Goal: Transaction & Acquisition: Obtain resource

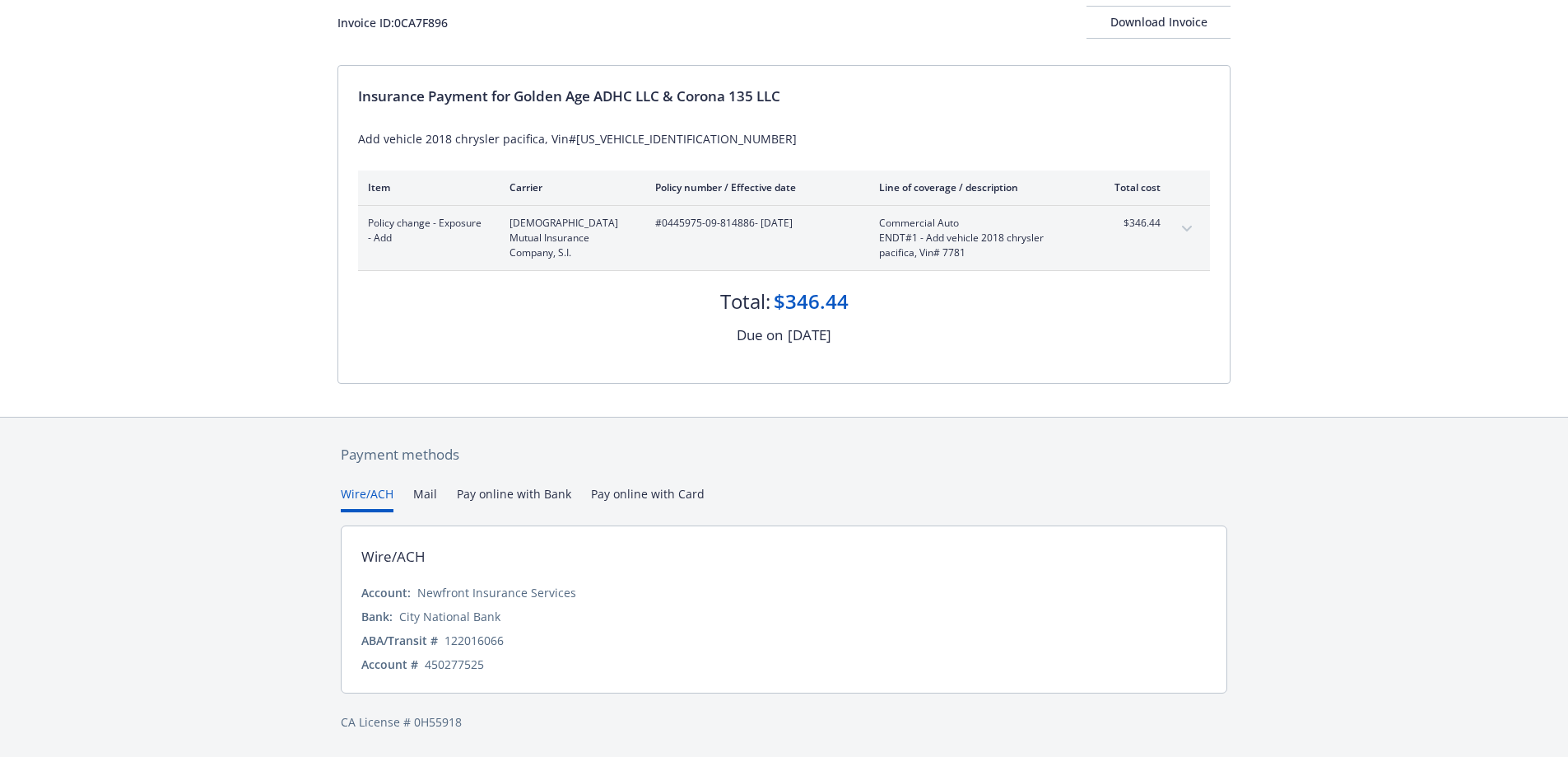
scroll to position [74, 0]
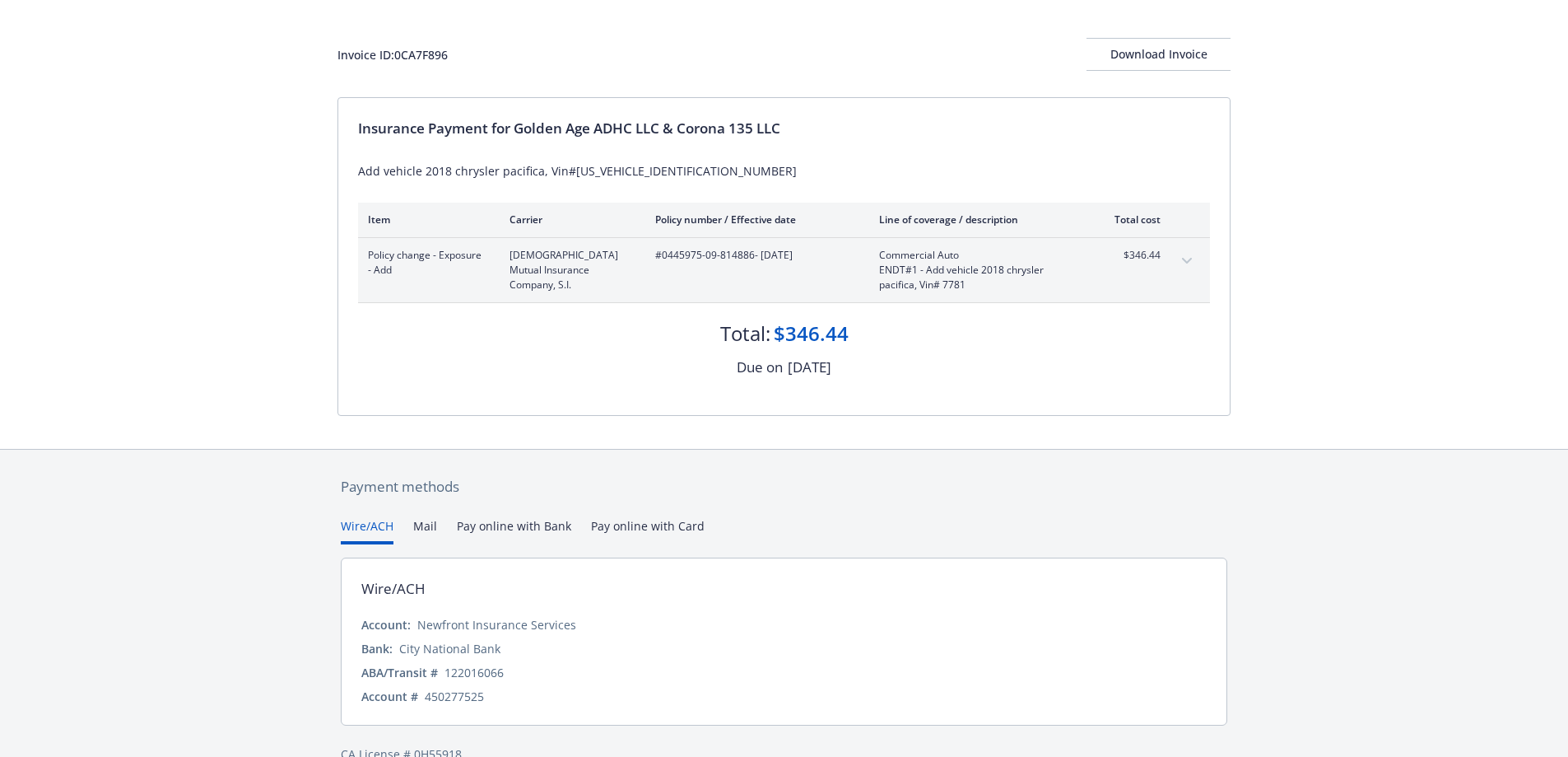
click at [665, 495] on div "Payment methods Wire/ACH Mail Pay online with Bank Pay online with Card Wire/AC…" at bounding box center [784, 619] width 893 height 340
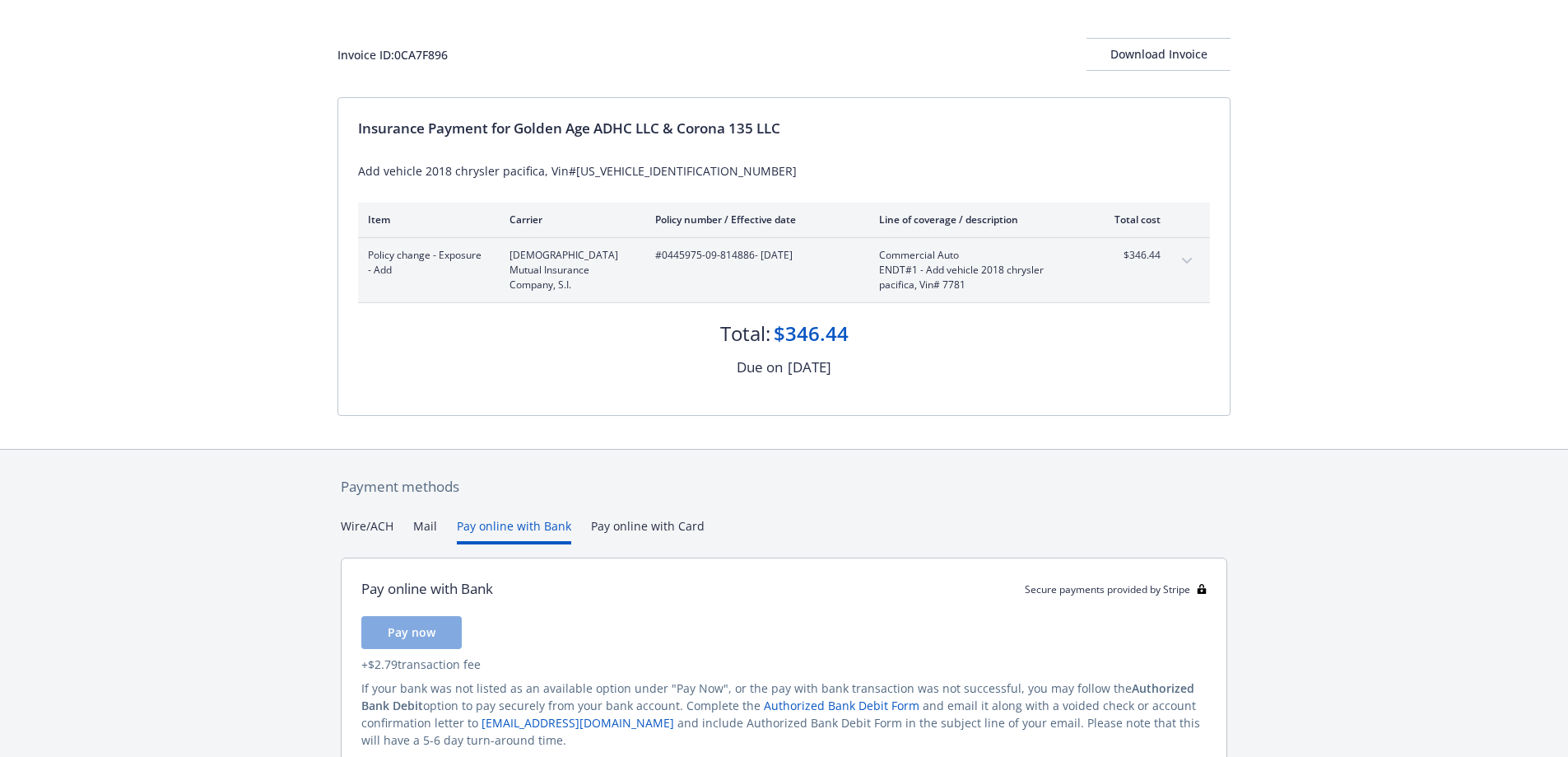
click at [498, 528] on button "Pay online with Bank" at bounding box center [514, 530] width 114 height 27
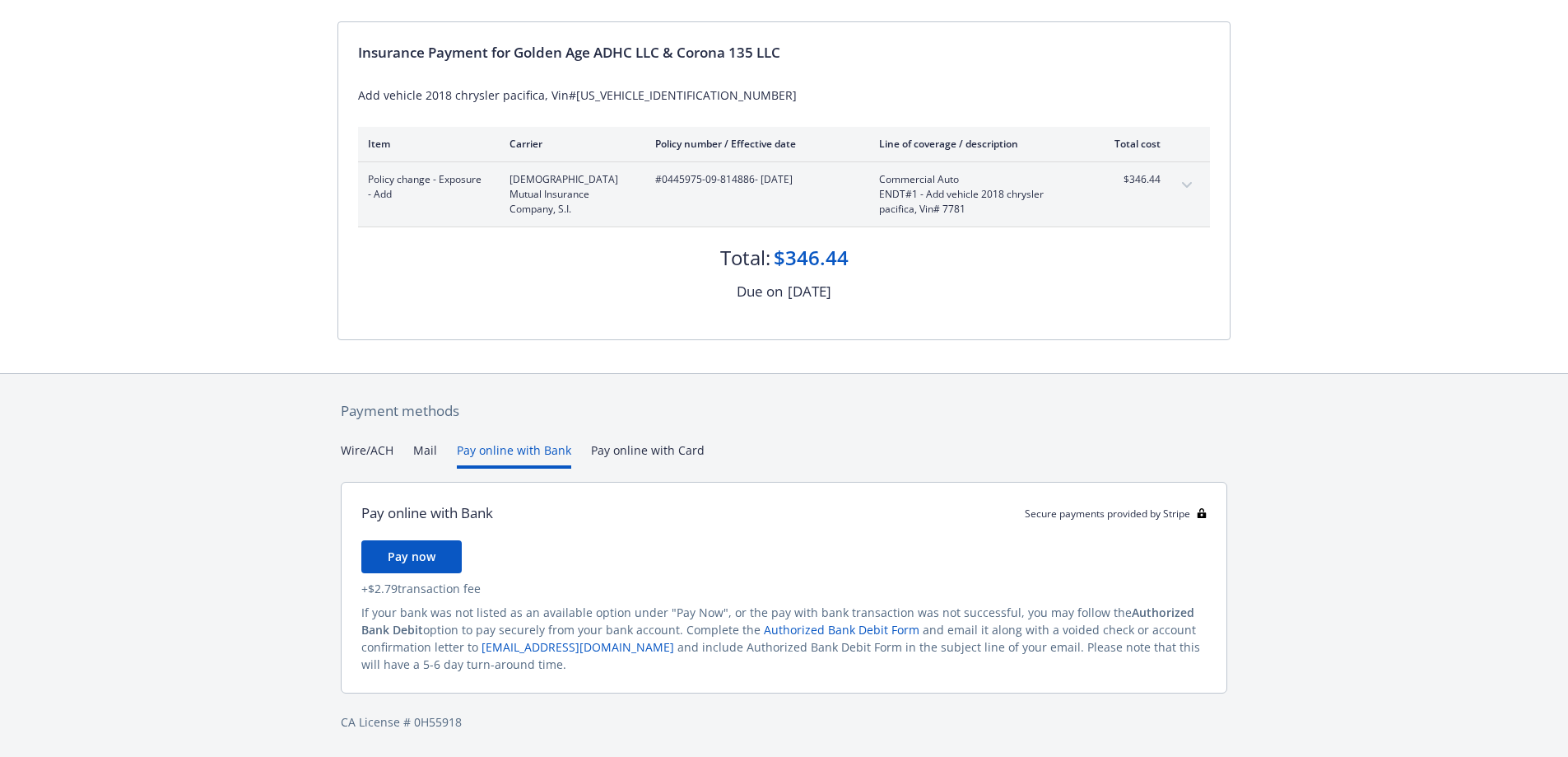
scroll to position [106, 0]
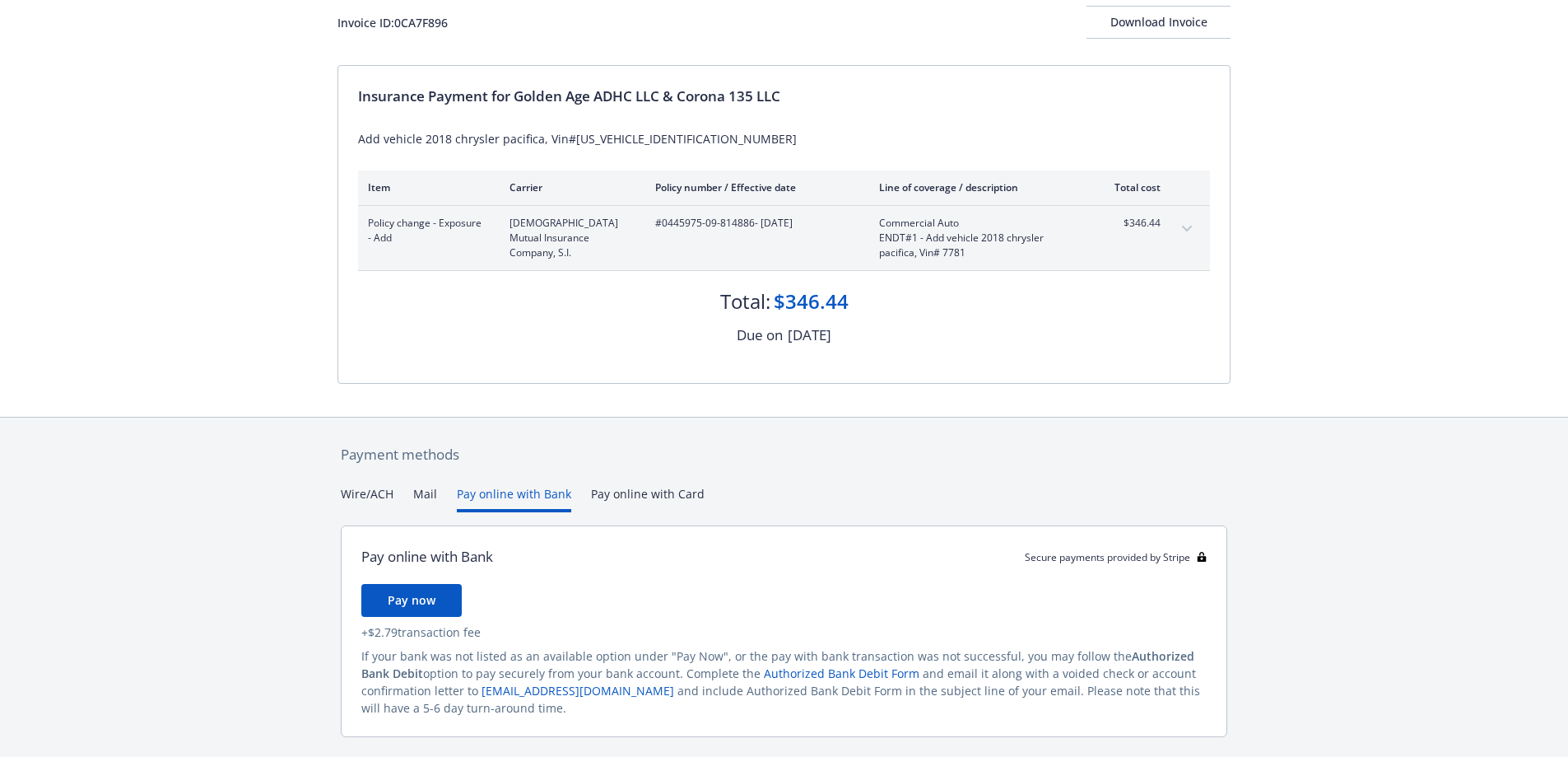
click at [361, 454] on div "Payment methods Wire/ACH Mail Pay online with Bank Pay online with Card Pay onl…" at bounding box center [784, 609] width 893 height 383
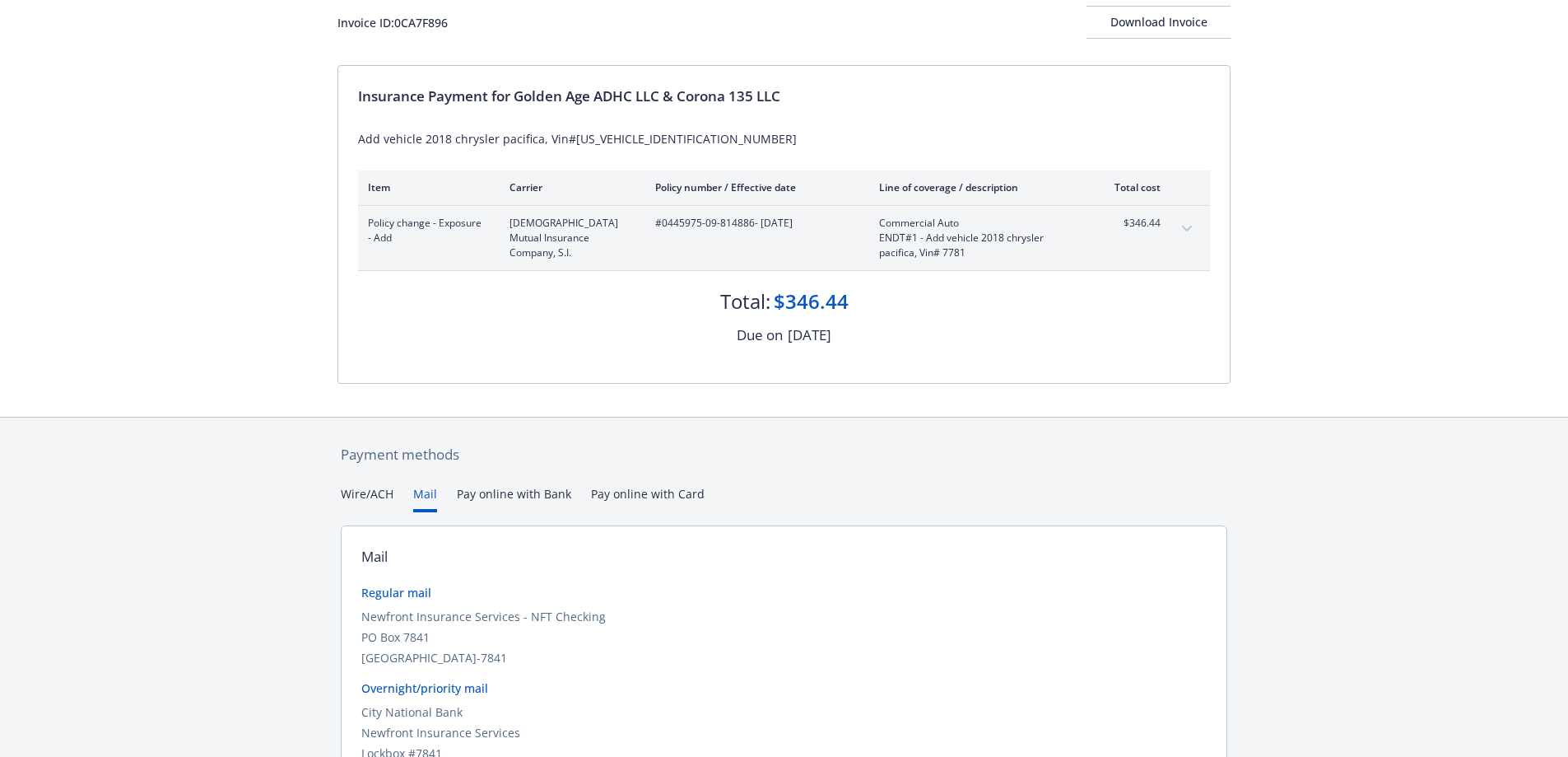
click at [423, 487] on button "Mail" at bounding box center [426, 498] width 24 height 27
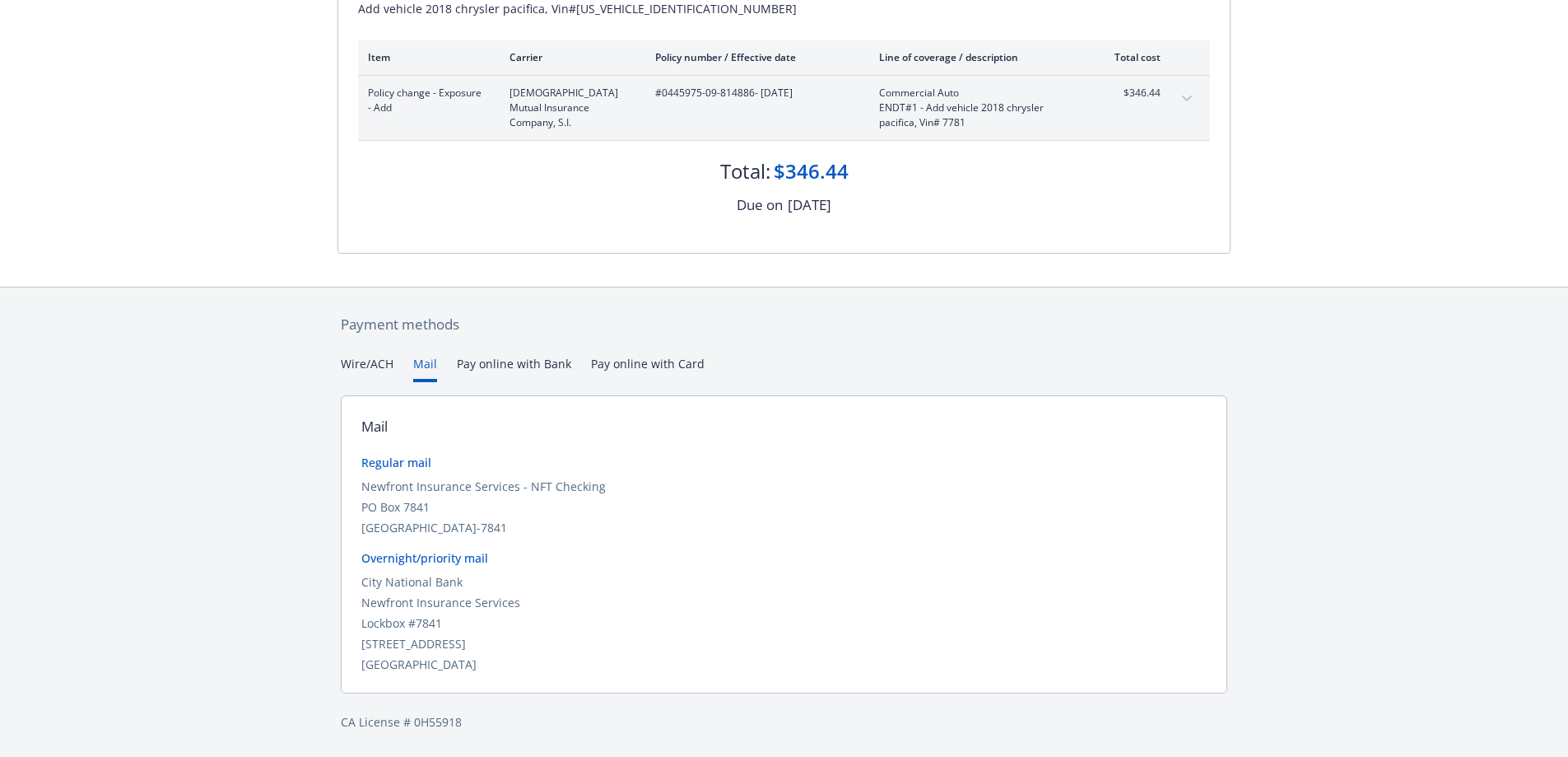
scroll to position [150, 0]
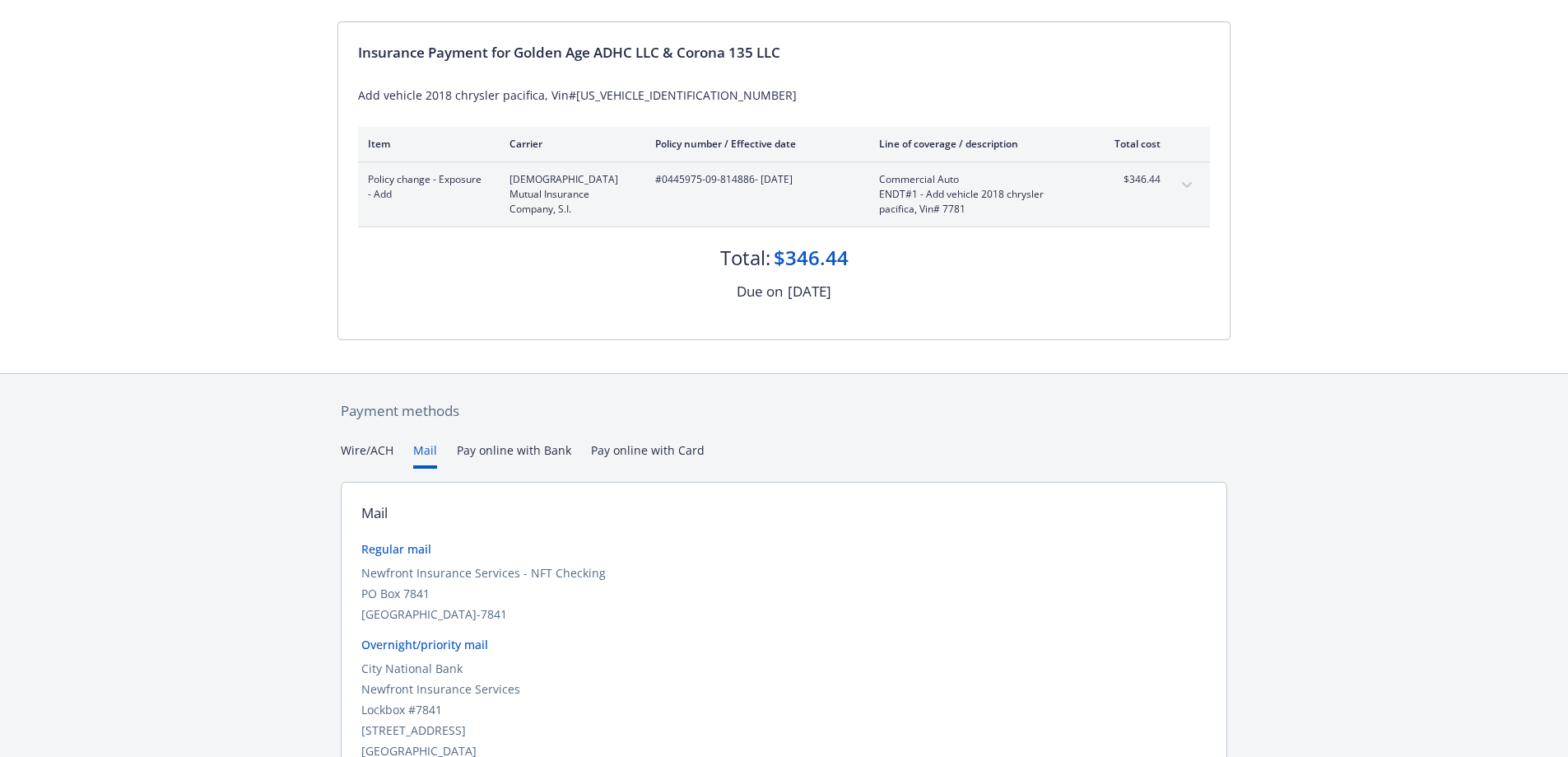
click at [527, 363] on div "Secure payments provided by Stripe Invoice ID: 0CA7F896 Download Invoice Insura…" at bounding box center [784, 346] width 1568 height 993
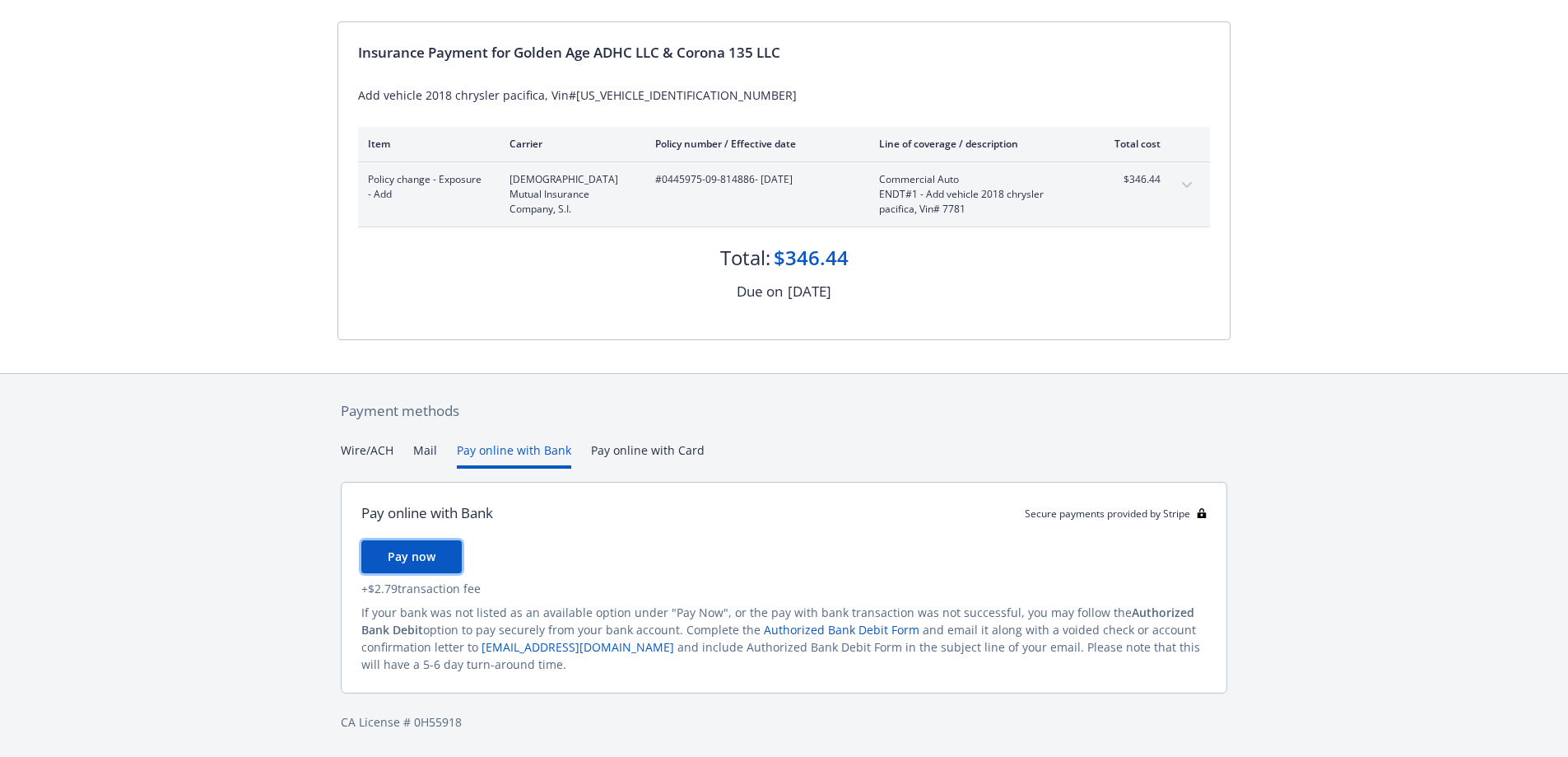
click at [433, 564] on span "Pay now" at bounding box center [411, 556] width 48 height 16
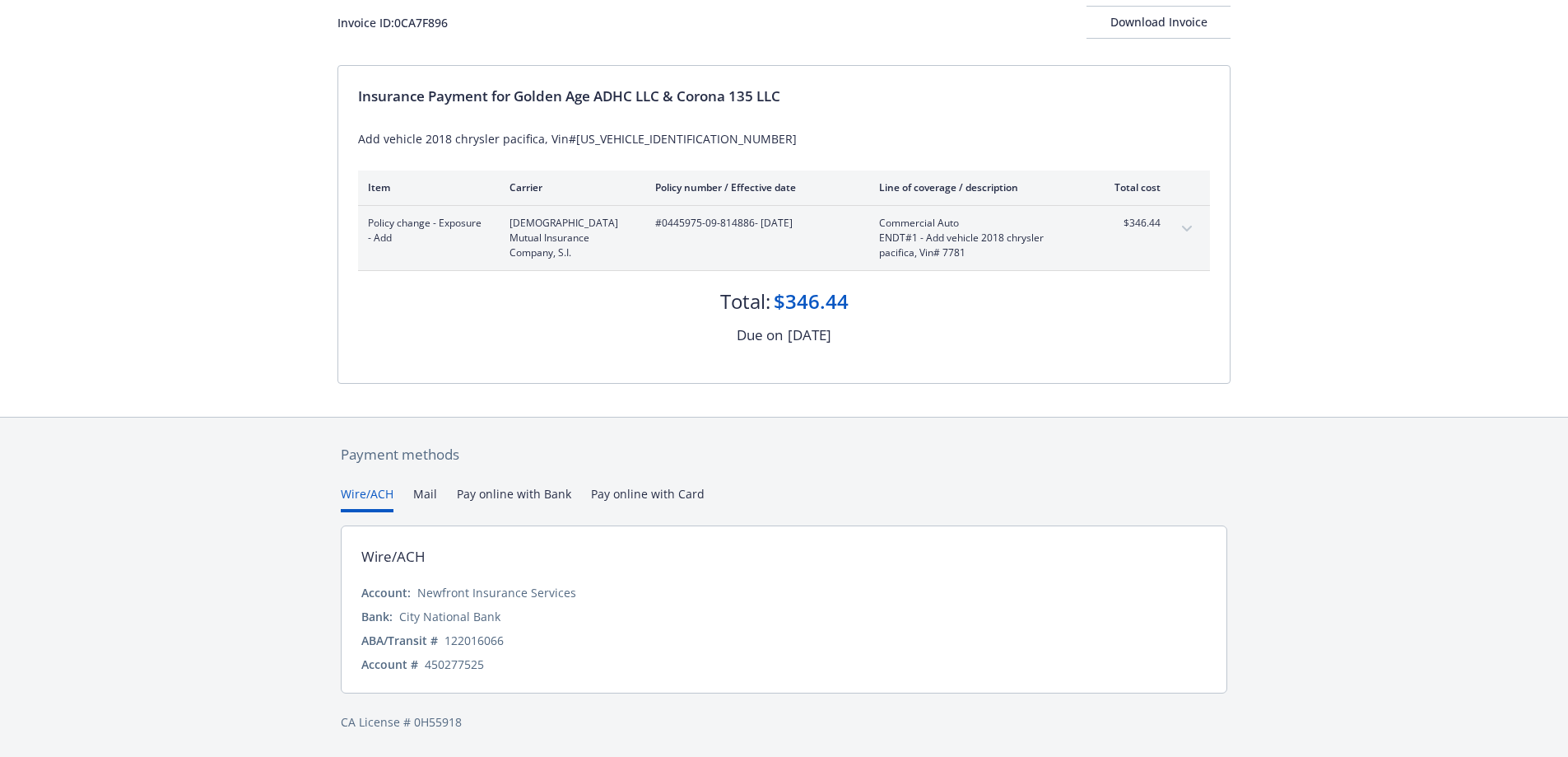
click at [371, 451] on div "Payment methods Wire/ACH Mail Pay online with Bank Pay online with Card Wire/AC…" at bounding box center [784, 587] width 893 height 340
drag, startPoint x: 584, startPoint y: 594, endPoint x: 419, endPoint y: 595, distance: 165.0
click at [419, 595] on div "Account: Newfront Insurance Services" at bounding box center [784, 592] width 845 height 17
copy div "Newfront Insurance Services"
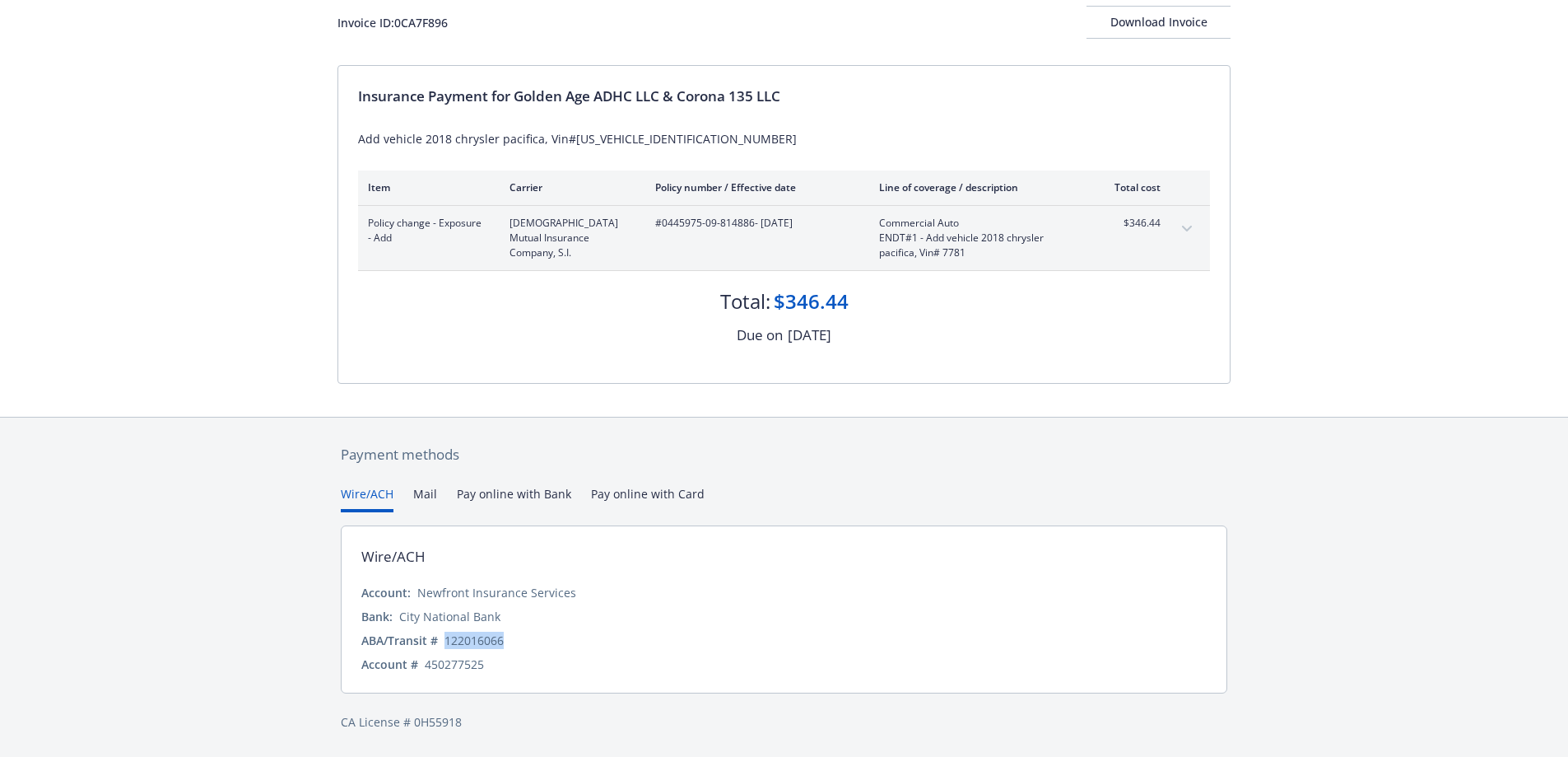
drag, startPoint x: 513, startPoint y: 640, endPoint x: 447, endPoint y: 645, distance: 66.2
click at [447, 645] on div "ABA/Transit # [US_BANK_ROUTING_MICR]" at bounding box center [784, 640] width 845 height 17
copy div "122016066"
drag, startPoint x: 490, startPoint y: 669, endPoint x: 422, endPoint y: 667, distance: 68.0
click at [422, 667] on div "Account # 450277525" at bounding box center [784, 664] width 845 height 17
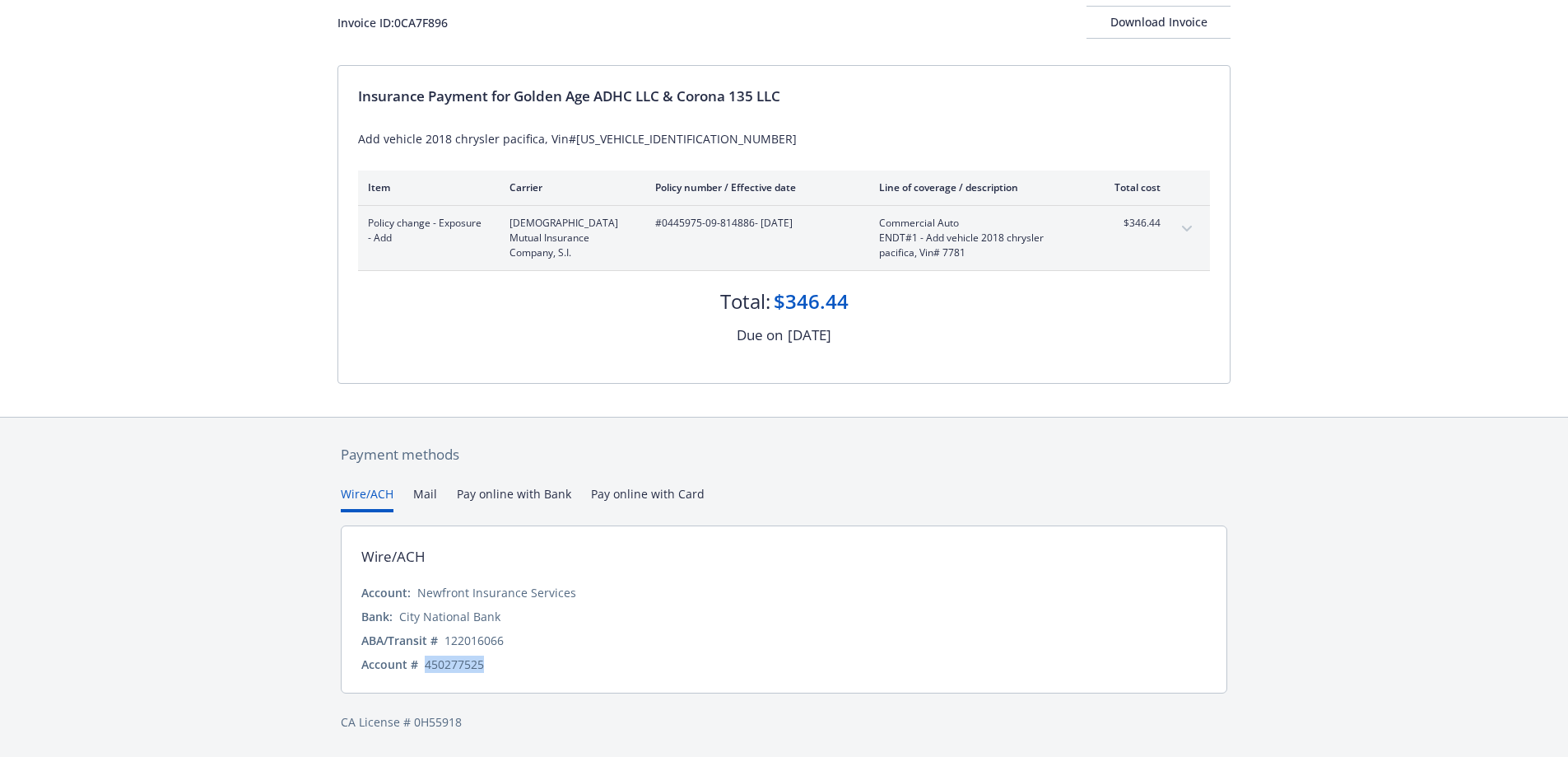
copy div "450277525"
click at [1183, 229] on icon "expand content" at bounding box center [1187, 229] width 10 height 7
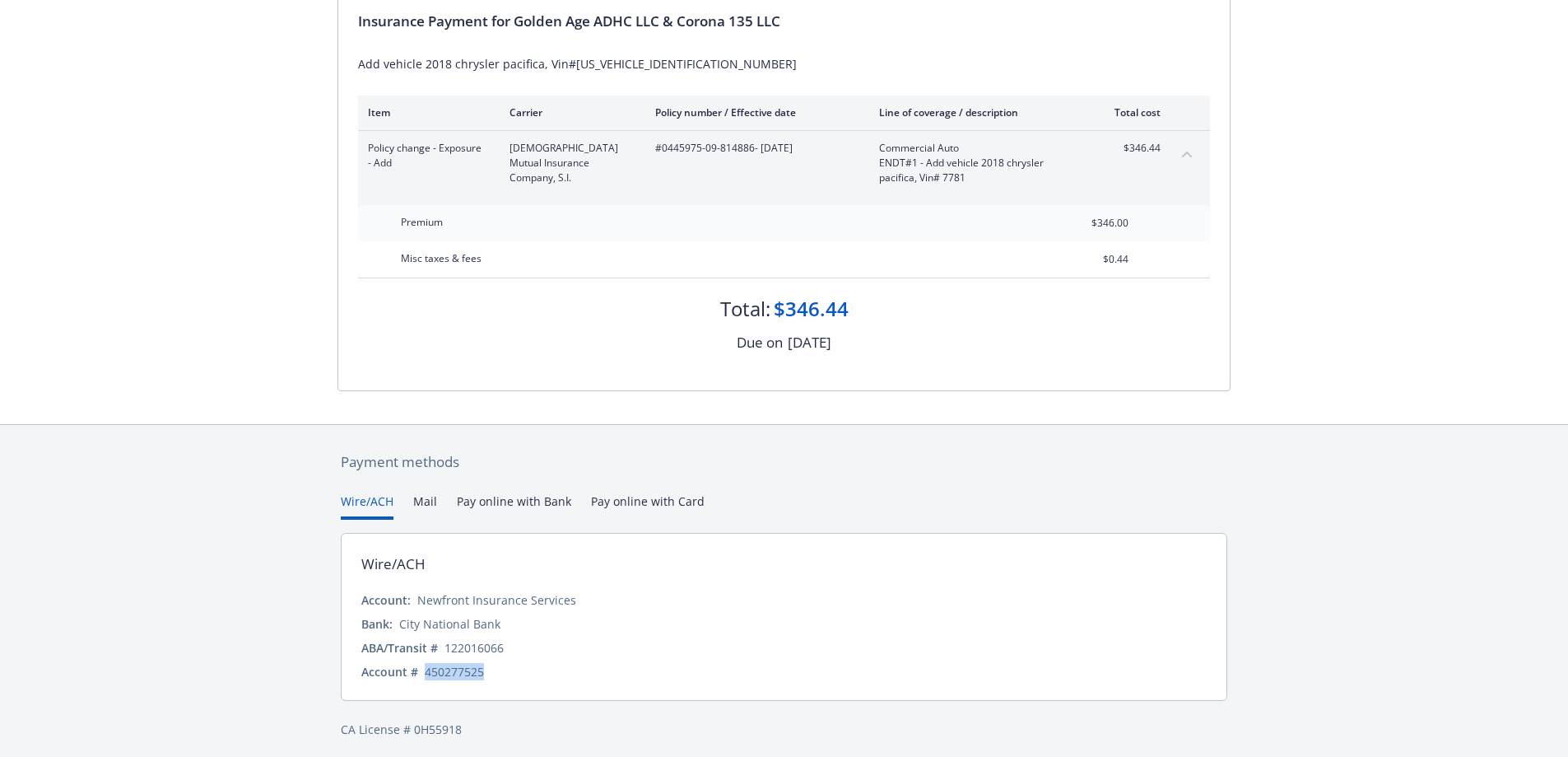
scroll to position [188, 0]
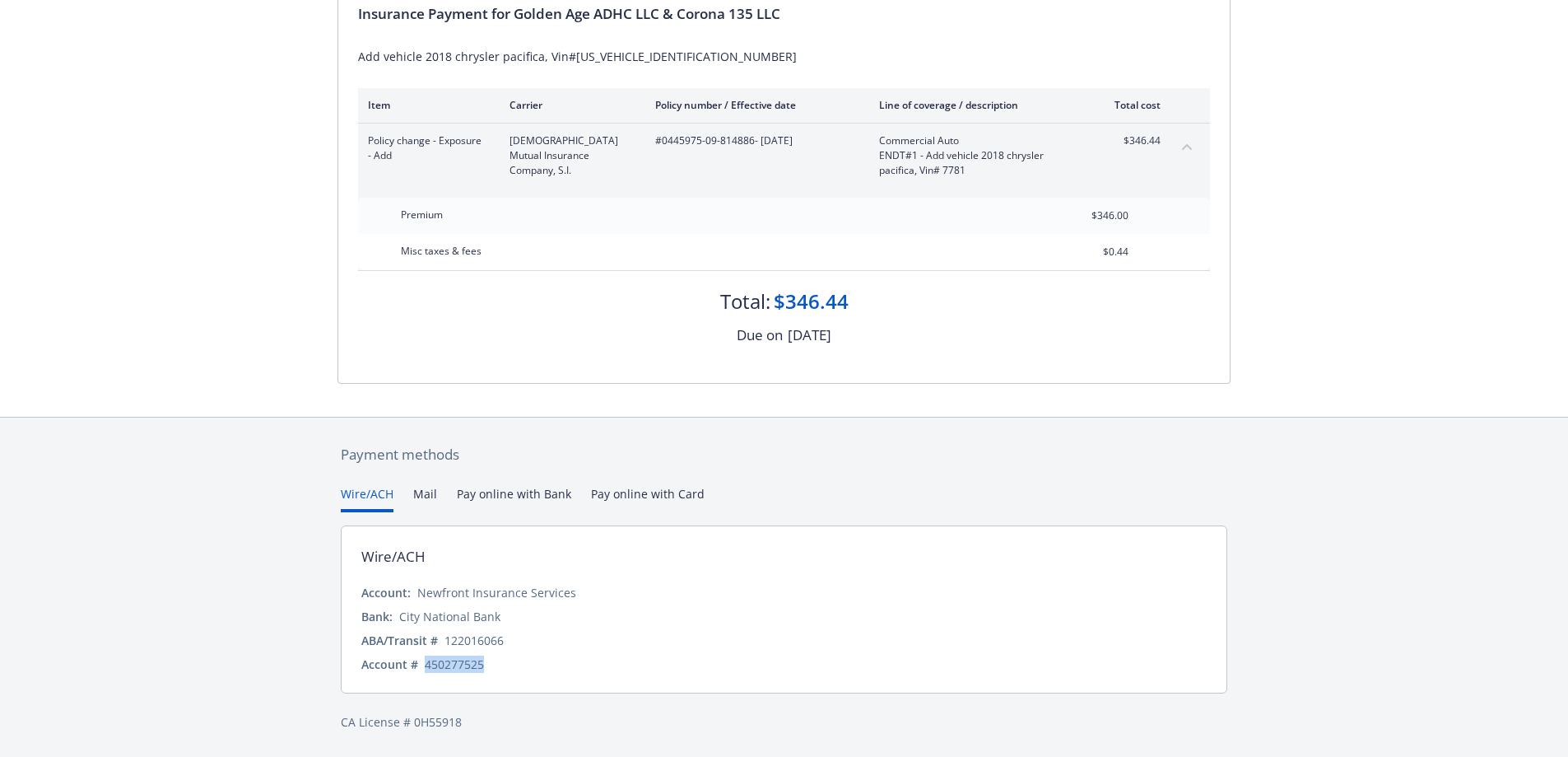
click at [1193, 147] on button "collapse content" at bounding box center [1187, 147] width 26 height 26
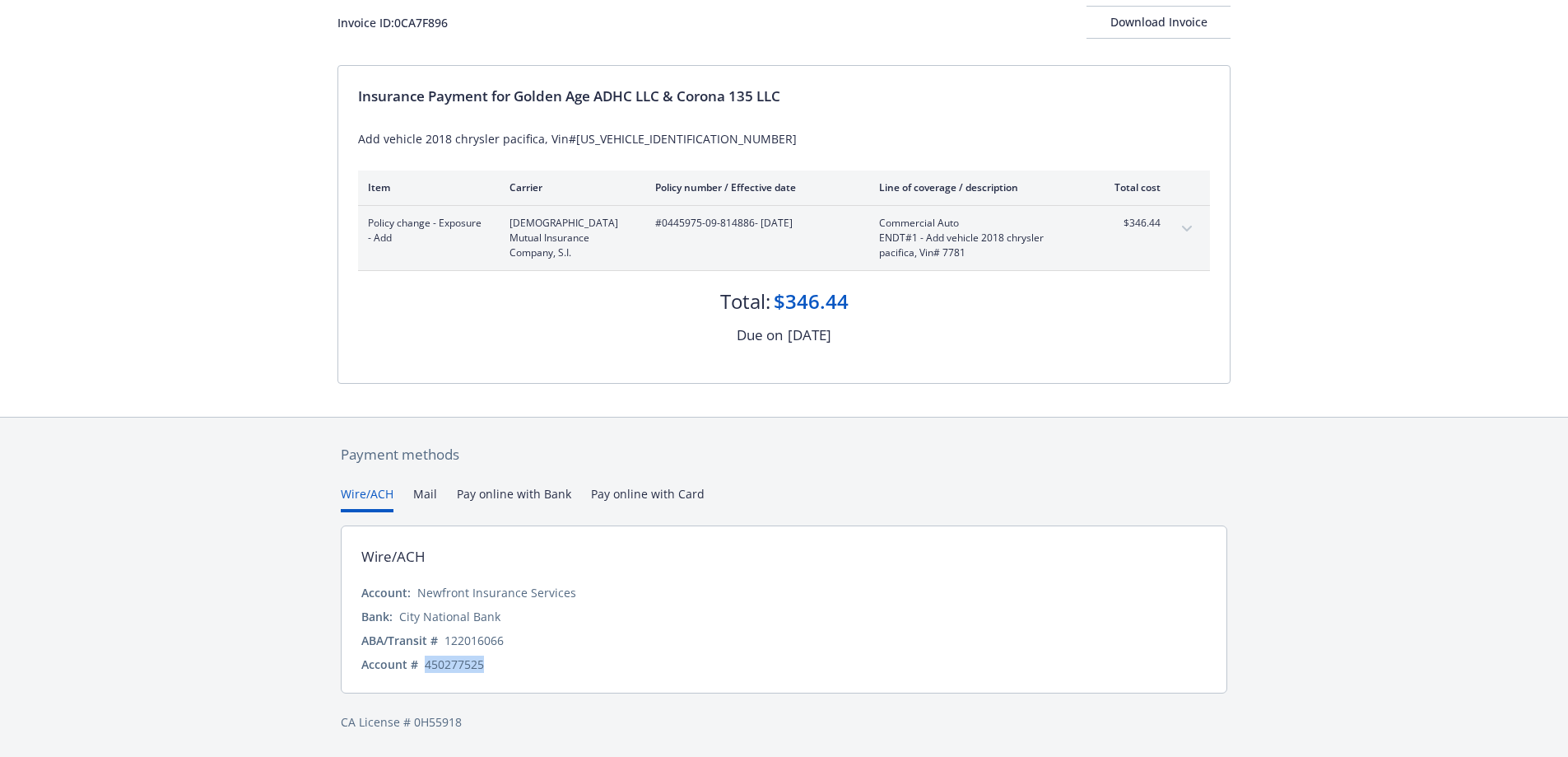
scroll to position [106, 0]
drag, startPoint x: 753, startPoint y: 223, endPoint x: 654, endPoint y: 220, distance: 99.0
click at [654, 220] on div "Policy change - Exposure - Add Church Mutual Insurance Company, S.I. #0445975-0…" at bounding box center [764, 238] width 792 height 44
copy span "#0445975-09-814886"
drag, startPoint x: 706, startPoint y: 140, endPoint x: 546, endPoint y: 140, distance: 160.0
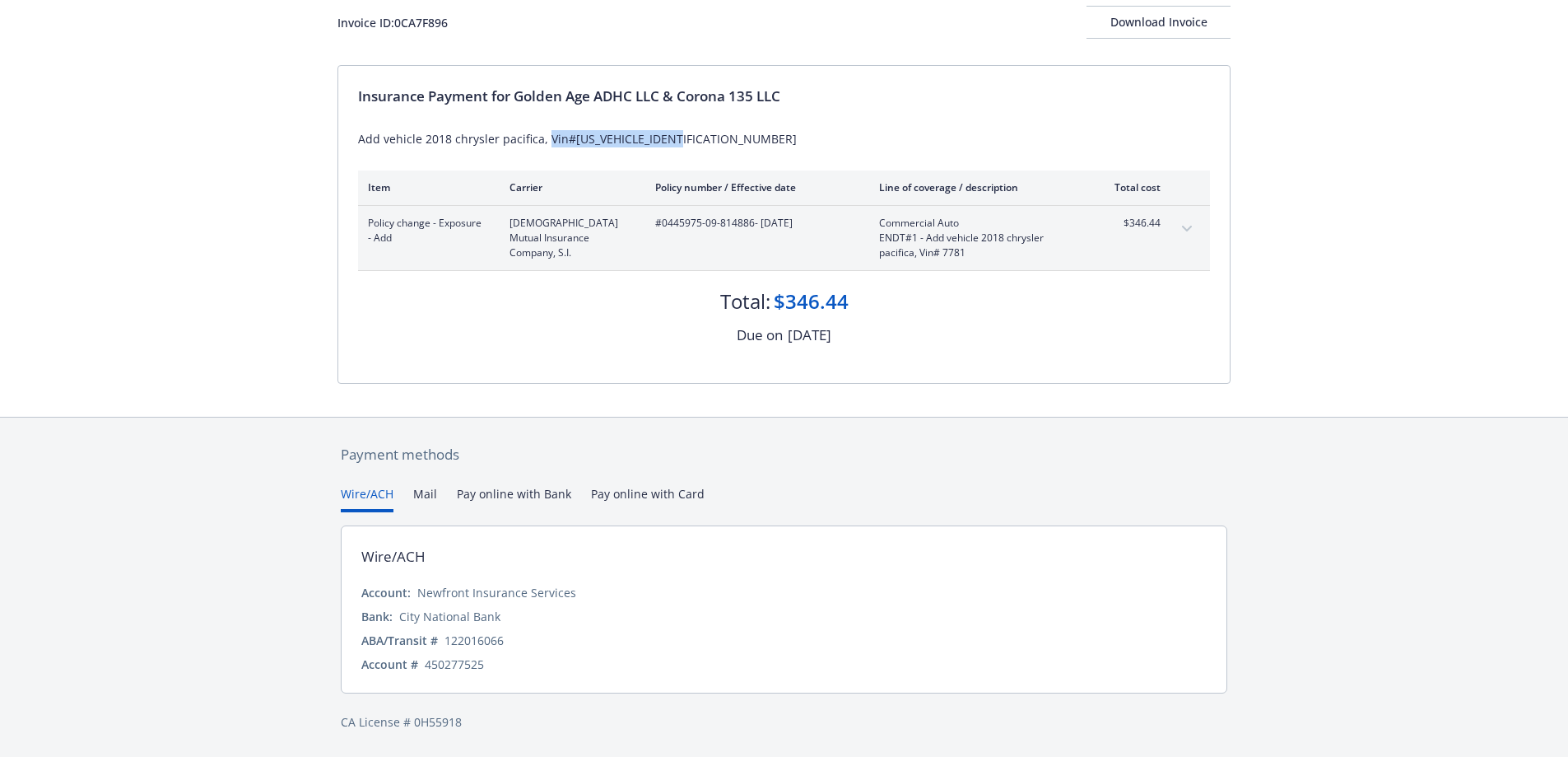
click at [546, 140] on div "Add vehicle 2018 chrysler pacifica, Vin#[US_VEHICLE_IDENTIFICATION_NUMBER]" at bounding box center [784, 139] width 852 height 17
copy div "Vin#[US_VEHICLE_IDENTIFICATION_NUMBER]"
click at [1165, 24] on div "Download Invoice" at bounding box center [1158, 23] width 144 height 31
